Goal: Connect with others: Connect with others

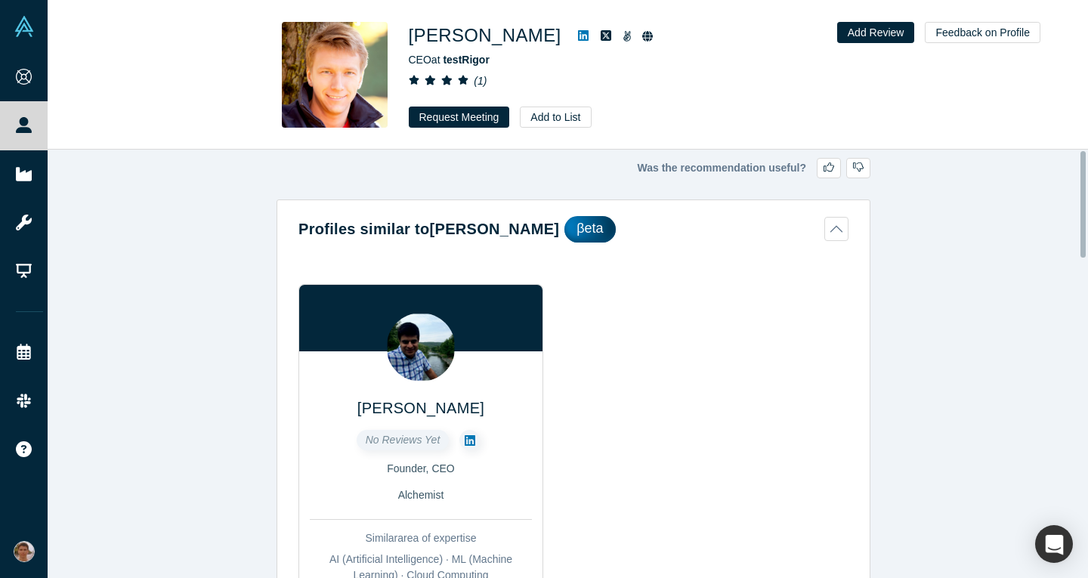
click at [578, 35] on icon at bounding box center [583, 35] width 11 height 11
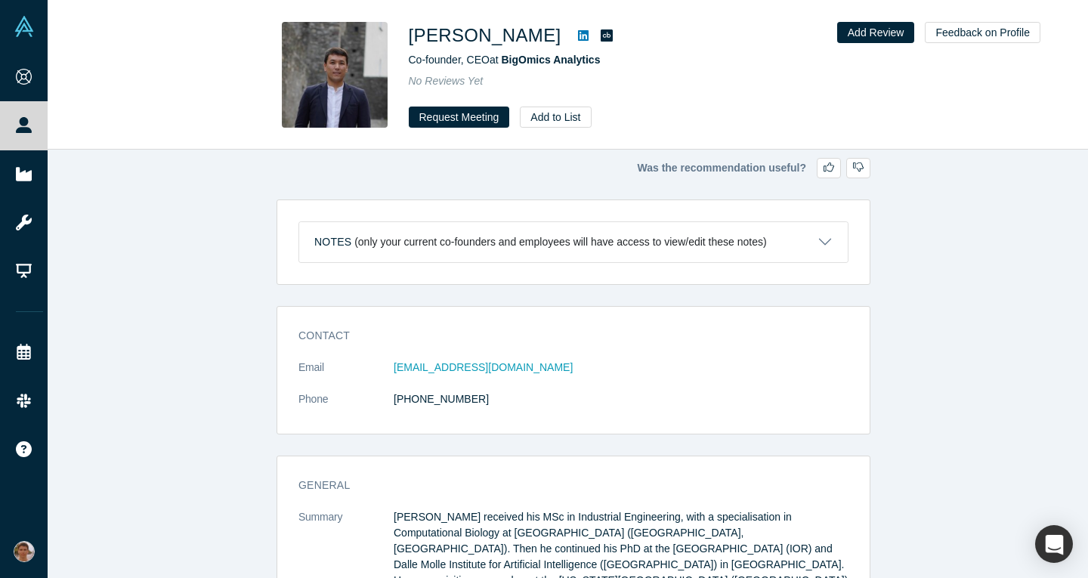
click at [601, 35] on icon at bounding box center [607, 35] width 12 height 12
click at [578, 38] on icon at bounding box center [583, 35] width 11 height 11
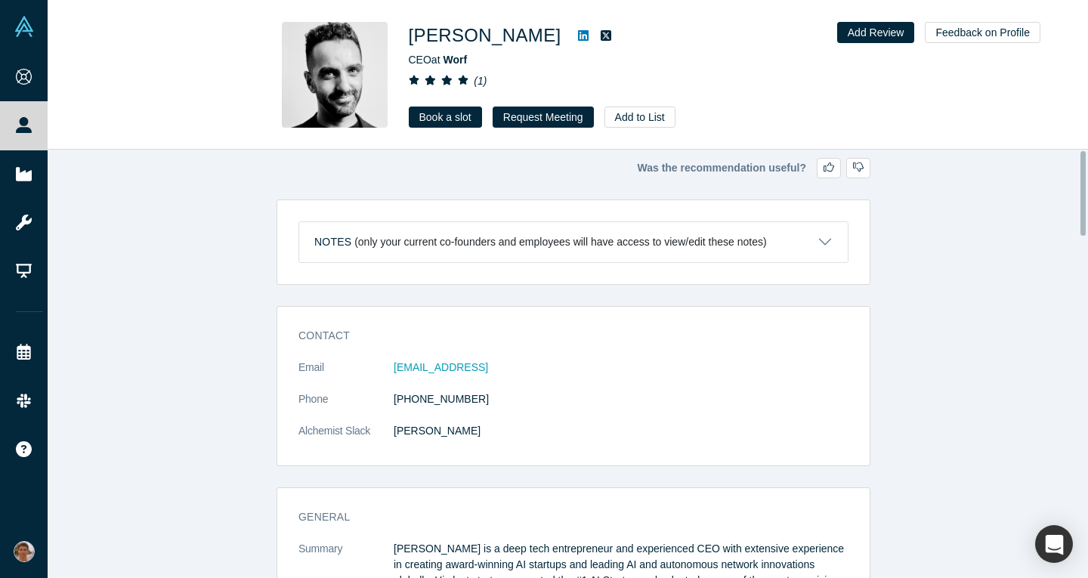
click at [578, 39] on icon at bounding box center [583, 35] width 11 height 12
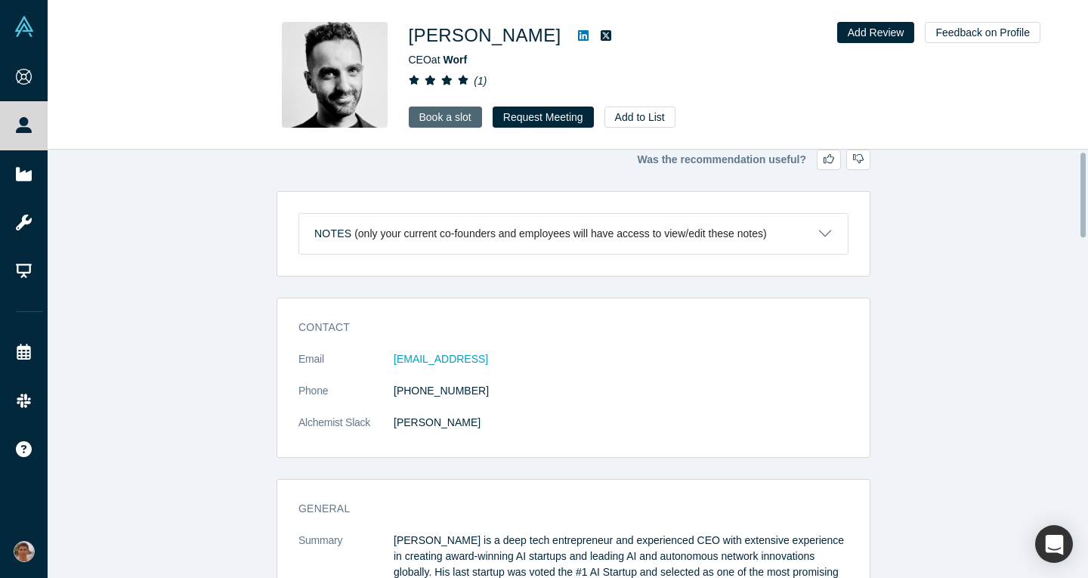
click at [450, 112] on link "Book a slot" at bounding box center [445, 117] width 73 height 21
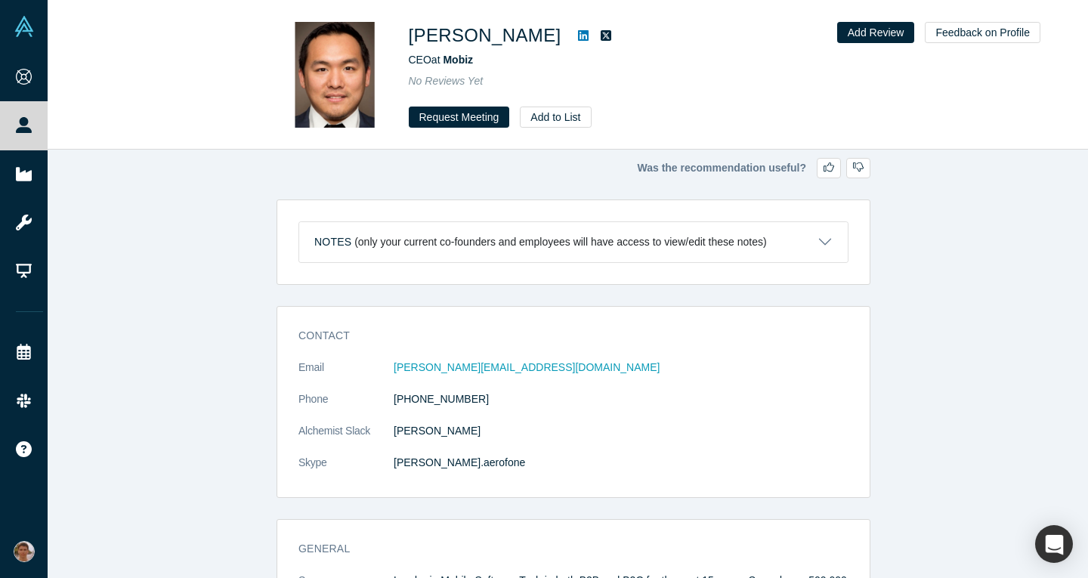
click at [578, 39] on icon at bounding box center [583, 35] width 11 height 12
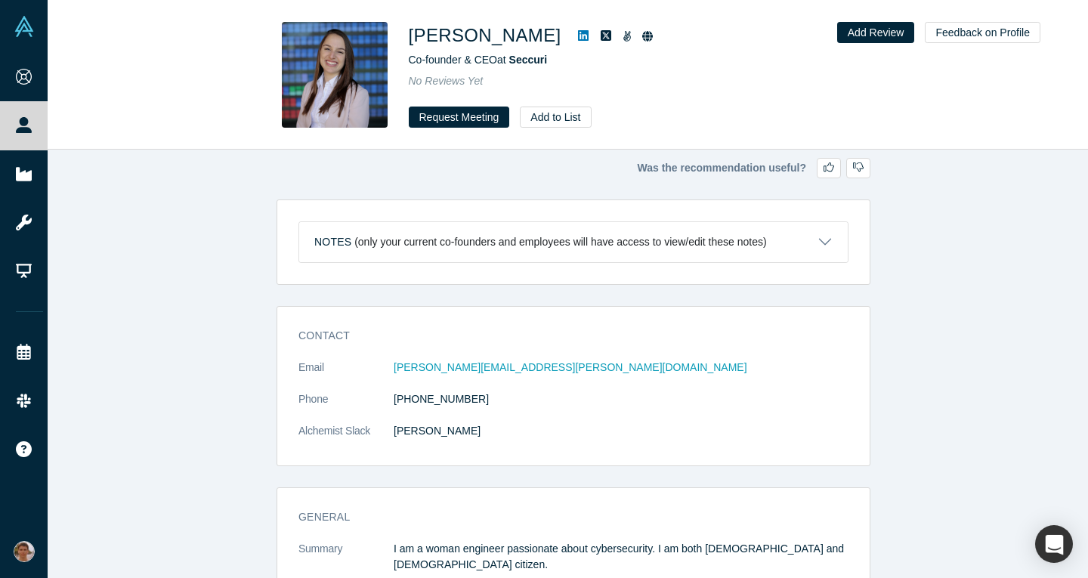
click at [578, 40] on icon at bounding box center [583, 35] width 11 height 11
click at [977, 213] on div "Was the recommendation useful? Notes (only your current co-founders and employe…" at bounding box center [574, 370] width 1052 height 440
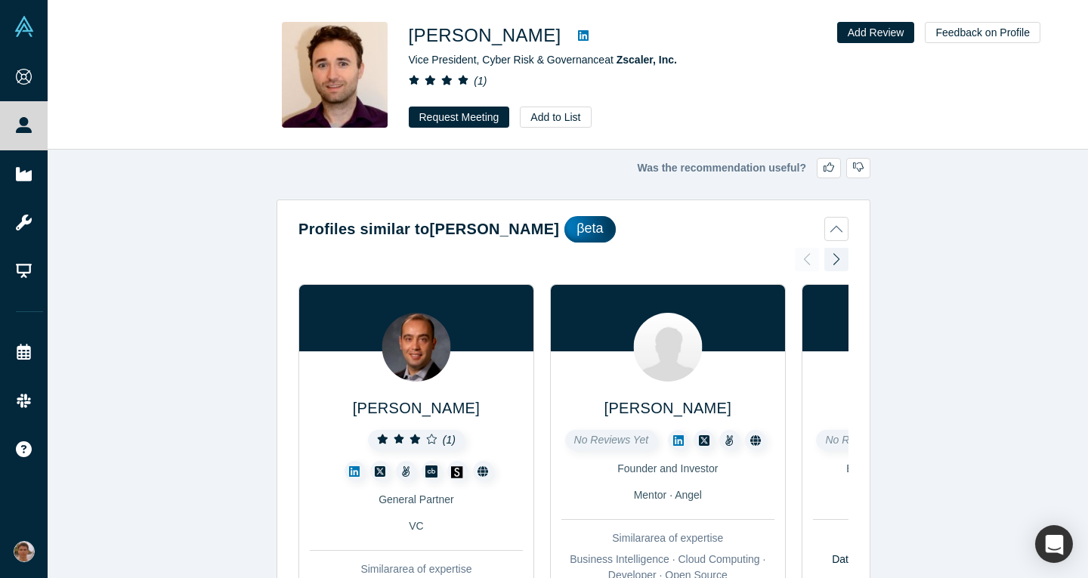
scroll to position [11, 0]
